Goal: Information Seeking & Learning: Learn about a topic

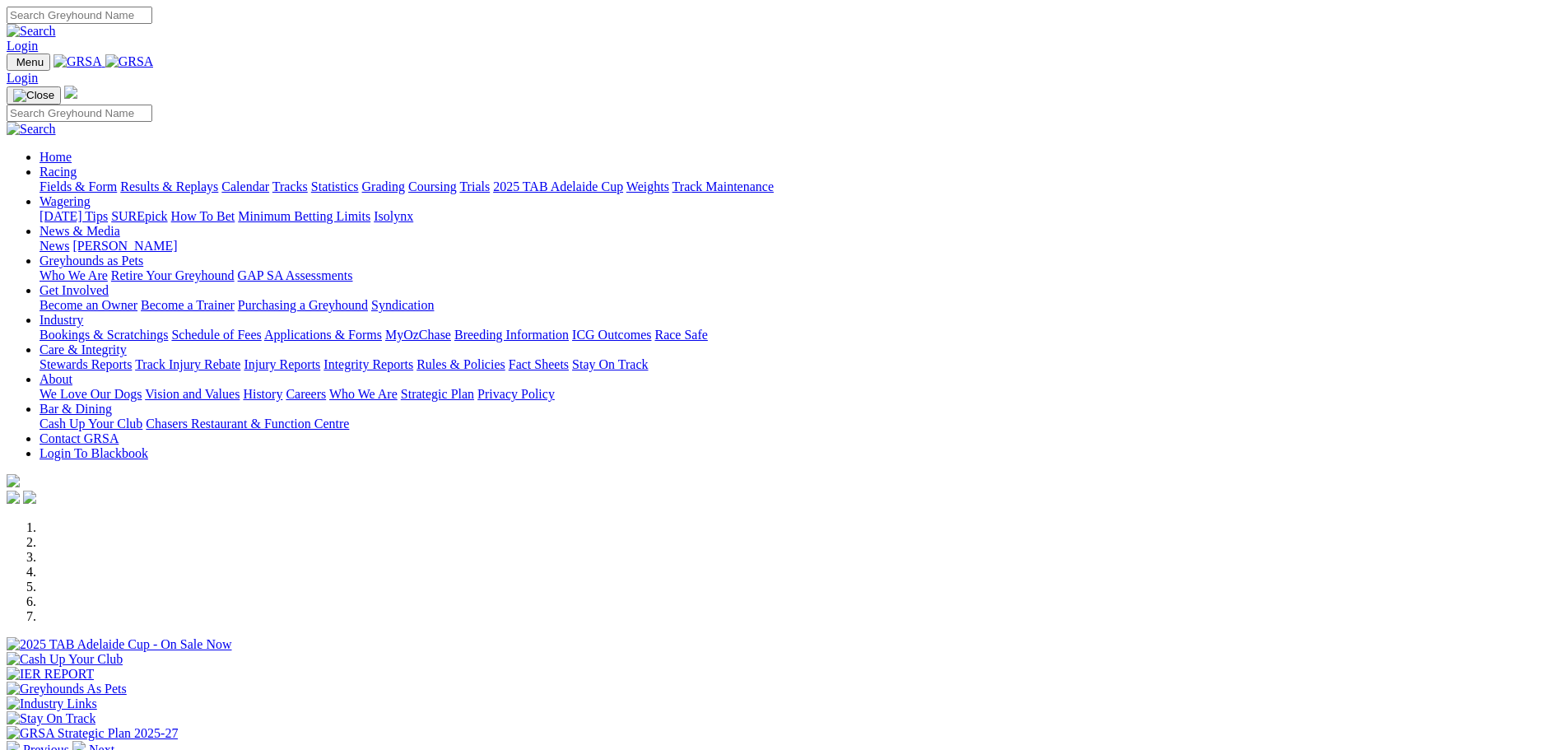
scroll to position [411, 0]
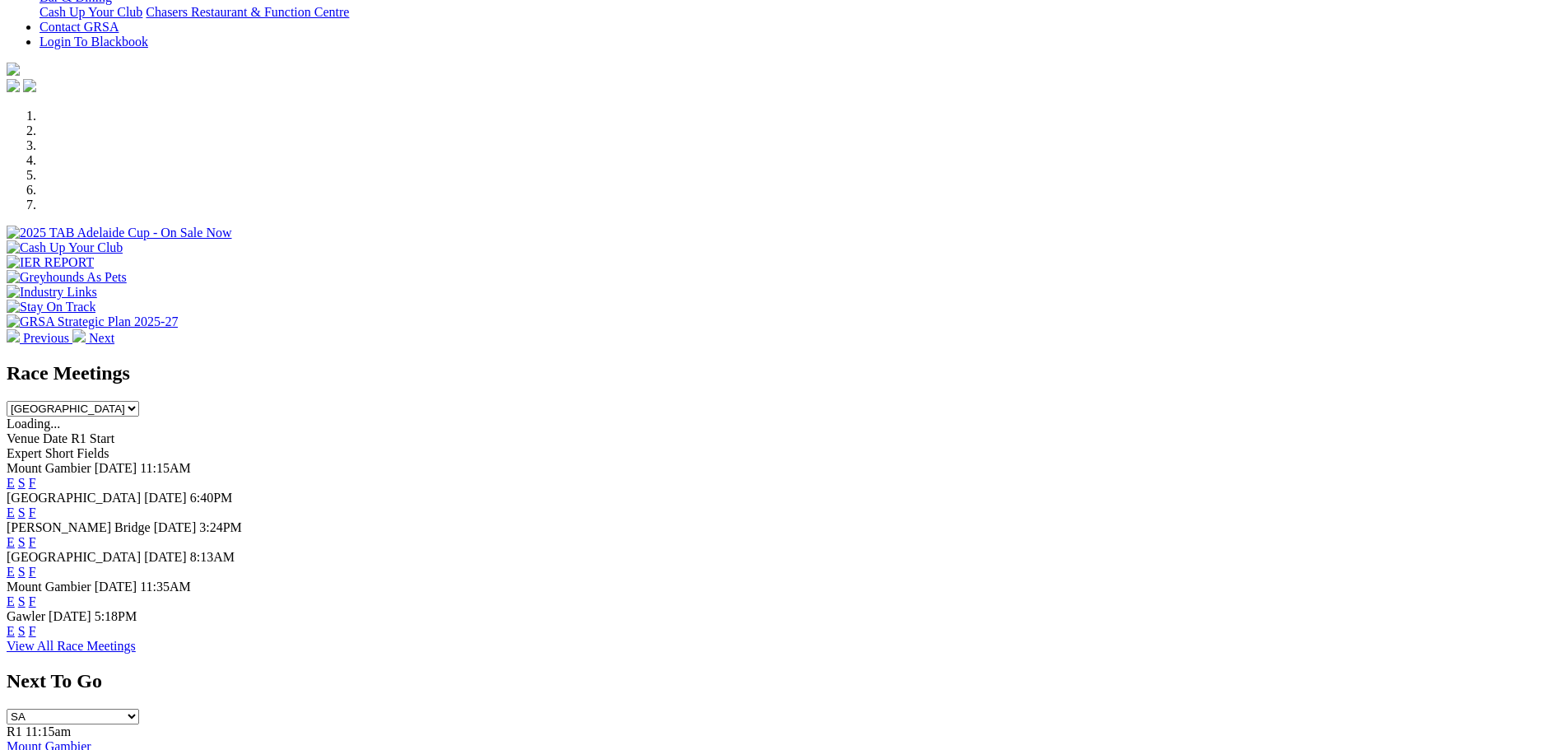
click at [36, 505] on link "F" at bounding box center [33, 512] width 7 height 14
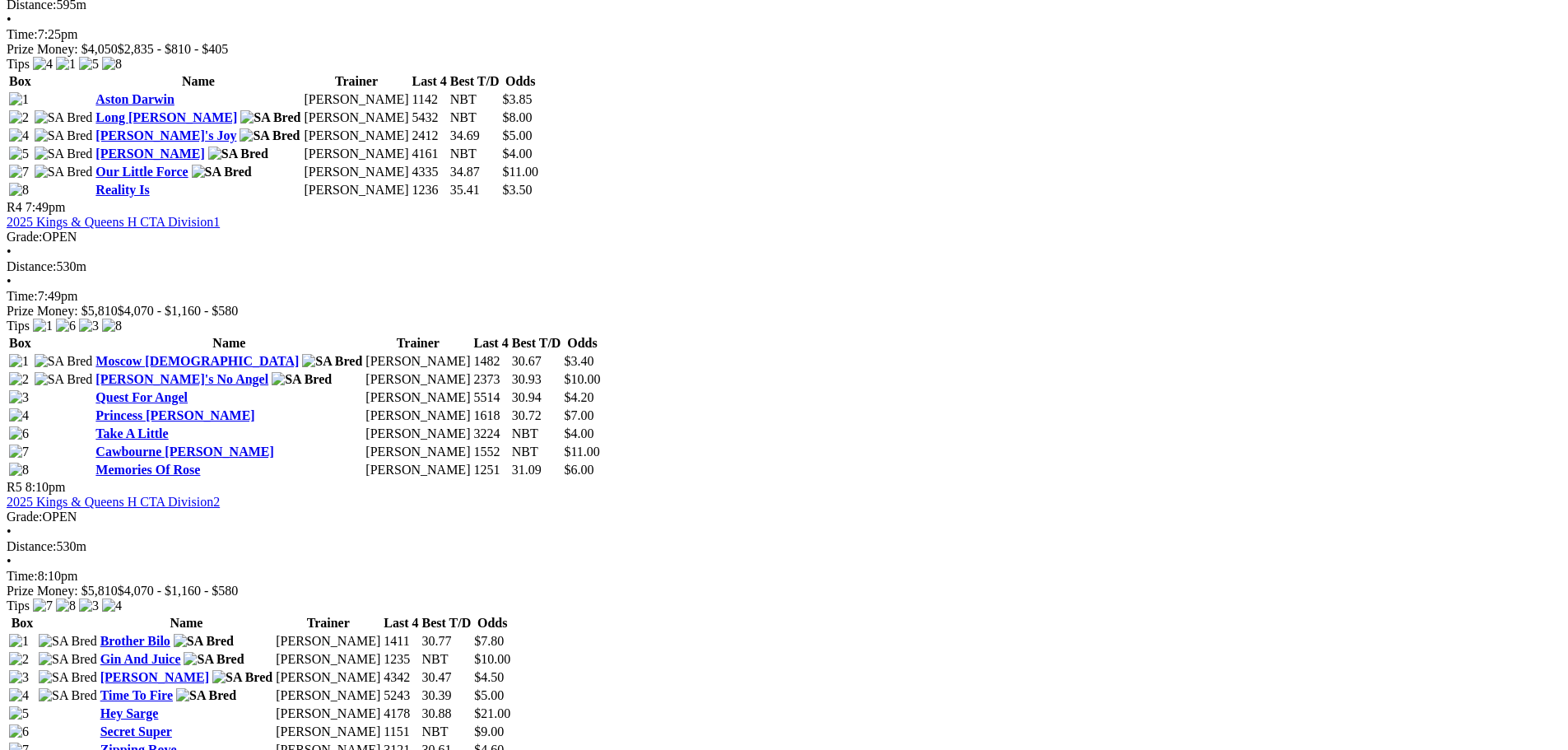
scroll to position [1565, 0]
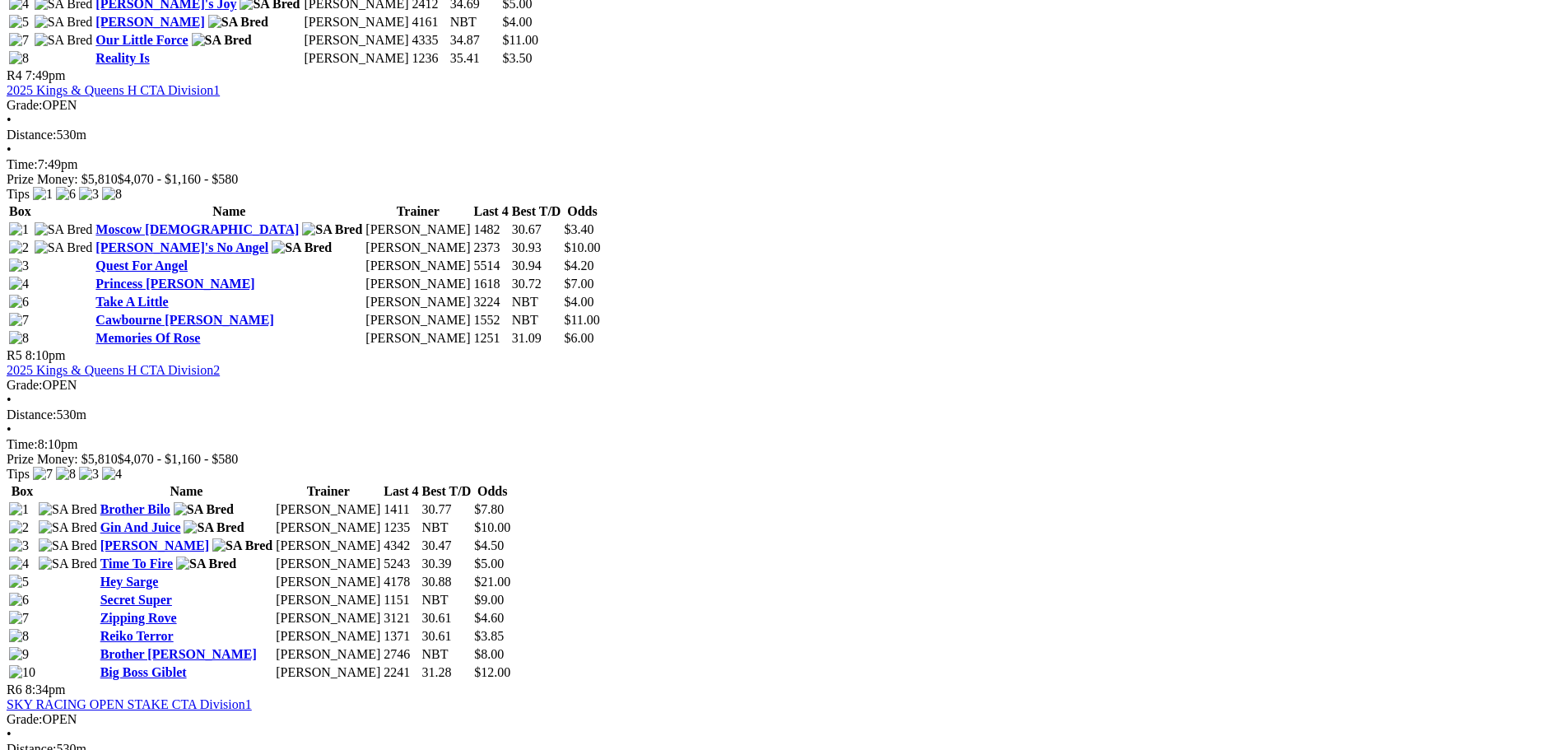
scroll to position [1647, 0]
